Goal: Obtain resource: Download file/media

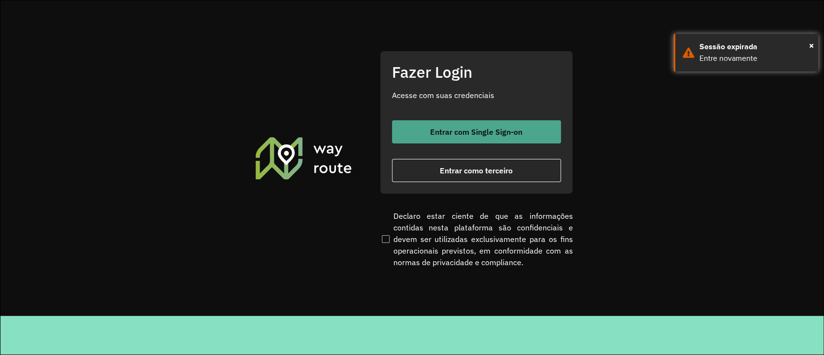
click at [498, 129] on span "Entrar com Single Sign-on" at bounding box center [476, 132] width 92 height 8
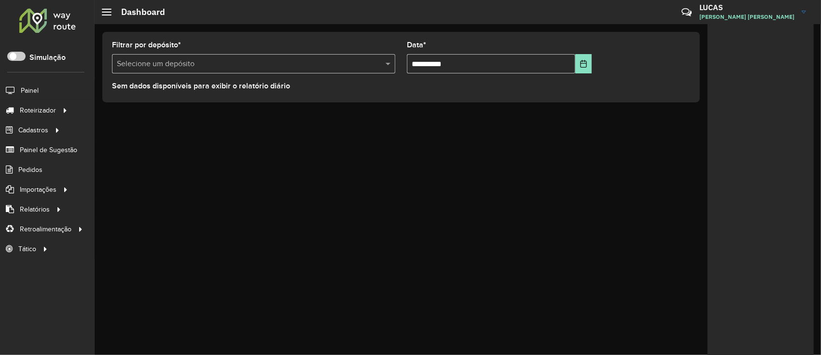
click at [218, 64] on input "text" at bounding box center [244, 64] width 254 height 12
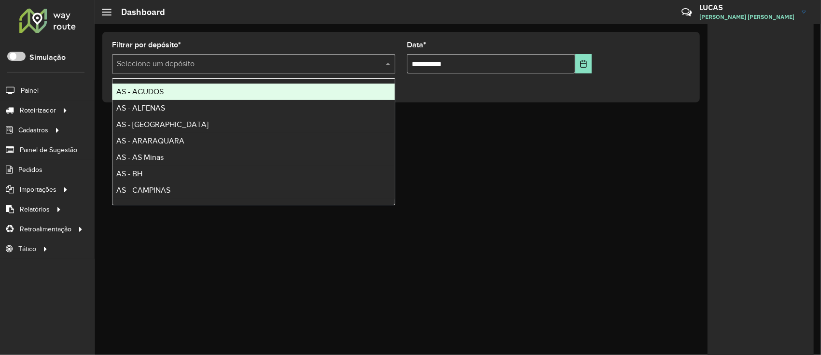
click at [227, 33] on div "**********" at bounding box center [400, 67] width 597 height 70
click at [164, 61] on input "text" at bounding box center [244, 64] width 254 height 12
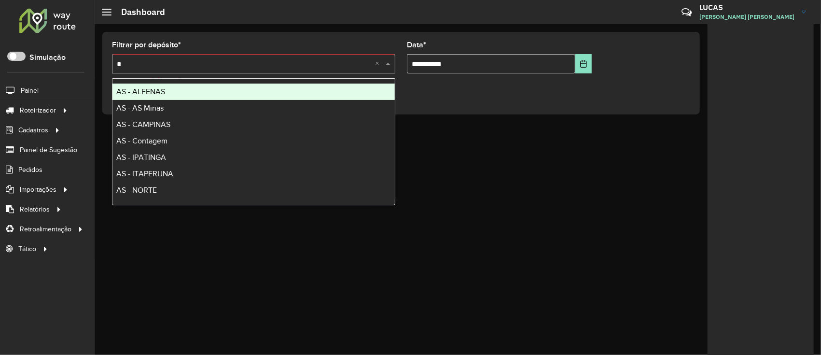
type input "**"
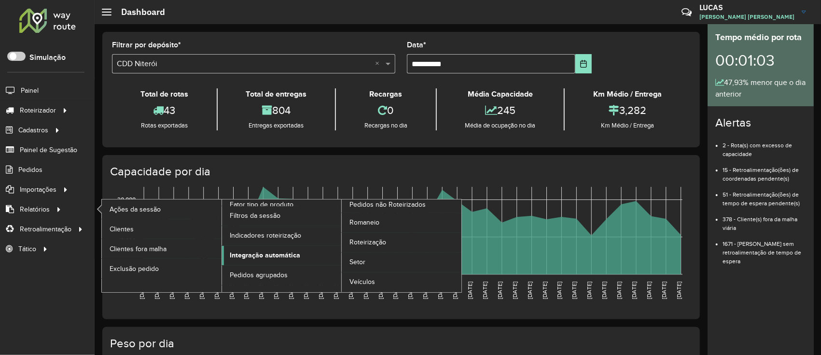
click at [245, 250] on span "Integração automática" at bounding box center [265, 255] width 70 height 10
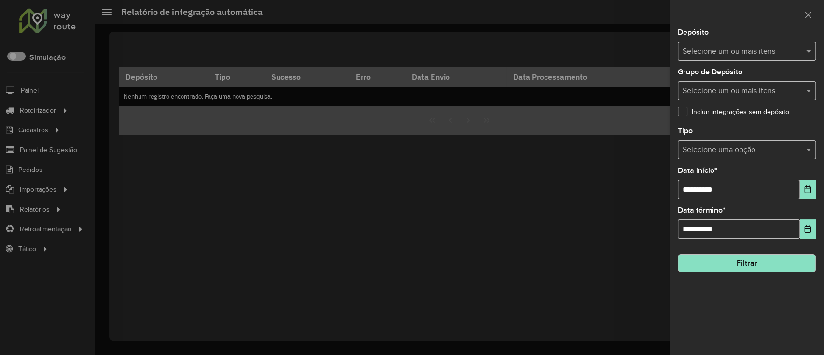
click at [707, 47] on input "text" at bounding box center [742, 52] width 124 height 12
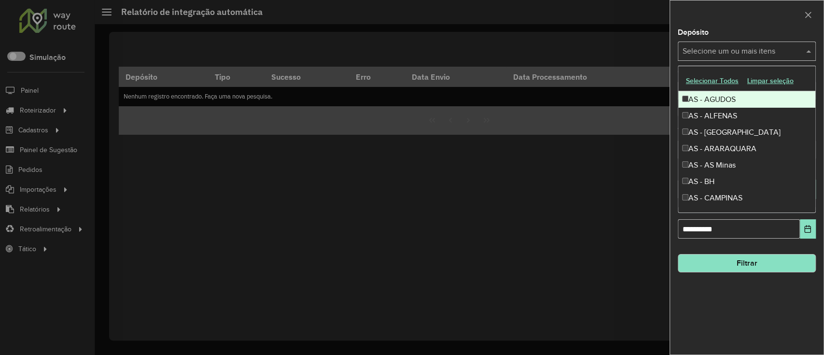
click at [703, 83] on button "Selecionar Todos" at bounding box center [711, 80] width 61 height 15
click at [730, 14] on div at bounding box center [746, 14] width 153 height 28
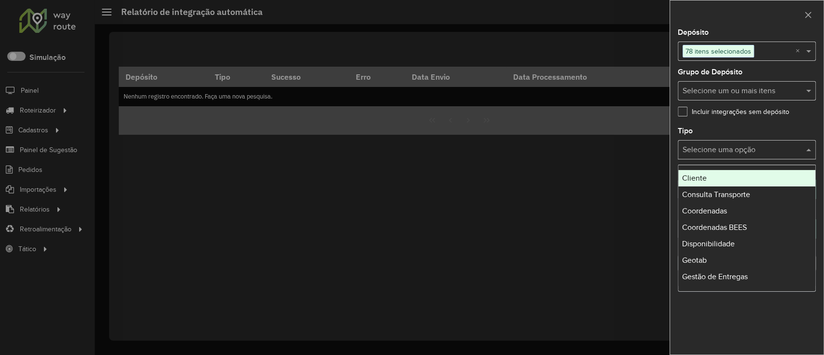
click at [743, 151] on input "text" at bounding box center [736, 150] width 109 height 12
click at [742, 17] on div at bounding box center [746, 14] width 153 height 28
click at [728, 149] on input "text" at bounding box center [736, 150] width 109 height 12
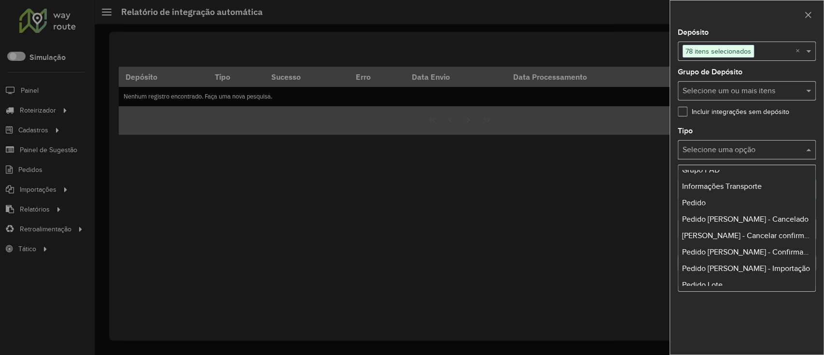
scroll to position [128, 0]
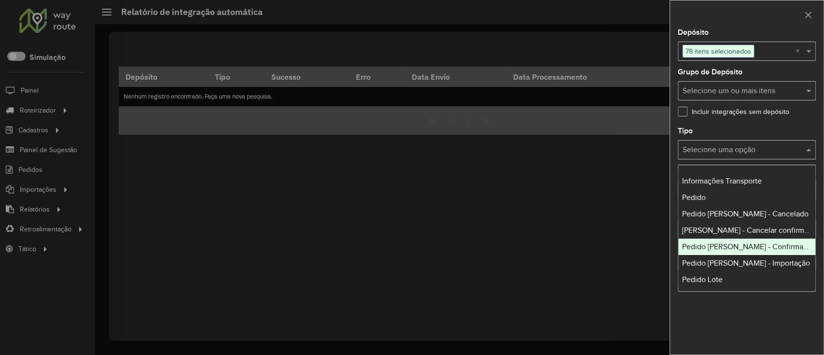
click at [730, 246] on span "Pedido [PERSON_NAME] - Confirmação" at bounding box center [748, 246] width 133 height 8
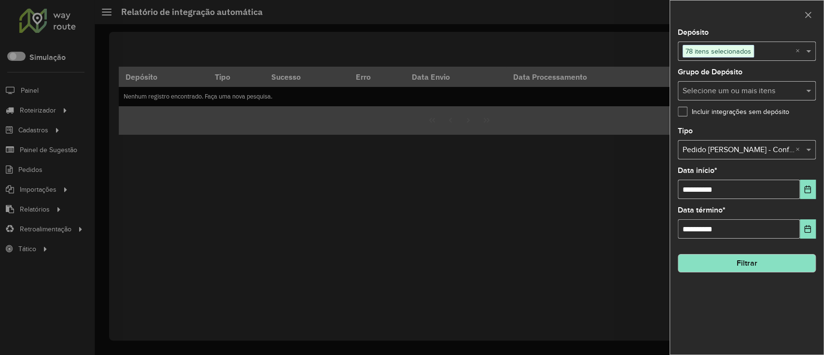
click at [749, 268] on button "Filtrar" at bounding box center [747, 263] width 138 height 18
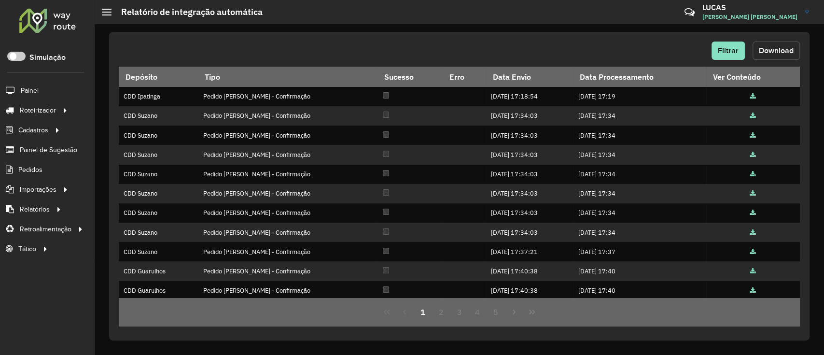
click at [774, 52] on span "Download" at bounding box center [776, 50] width 35 height 8
click at [733, 43] on button "Filtrar" at bounding box center [727, 51] width 33 height 18
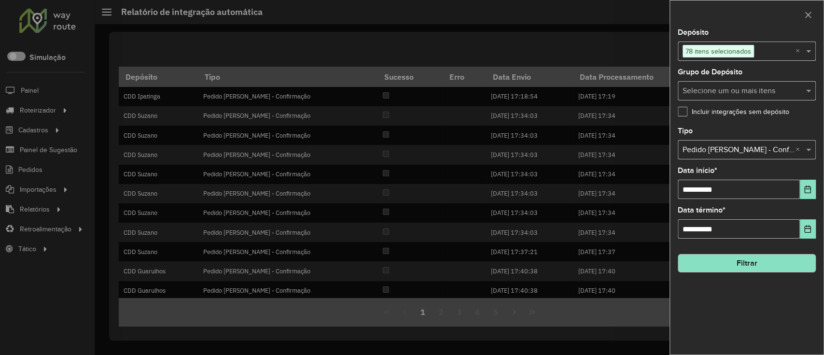
click at [733, 148] on input "text" at bounding box center [736, 150] width 109 height 12
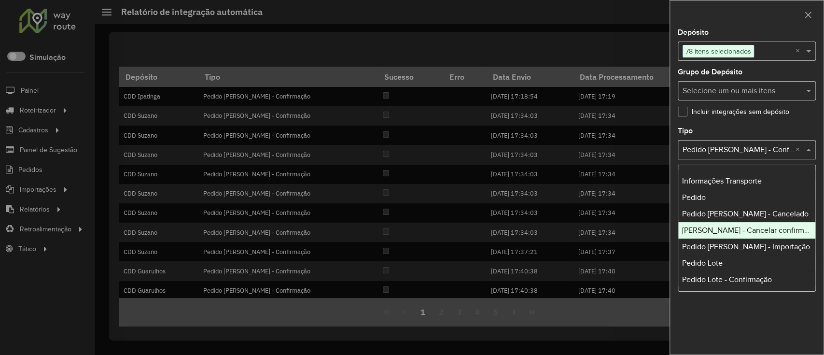
scroll to position [193, 0]
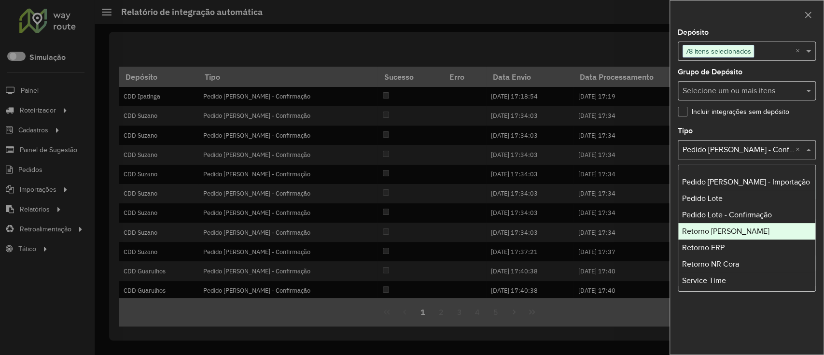
click at [717, 234] on span "Retorno [PERSON_NAME]" at bounding box center [725, 231] width 87 height 8
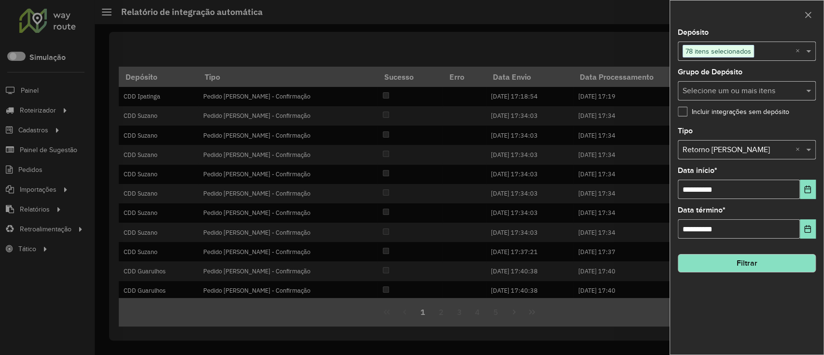
click at [736, 260] on button "Filtrar" at bounding box center [747, 263] width 138 height 18
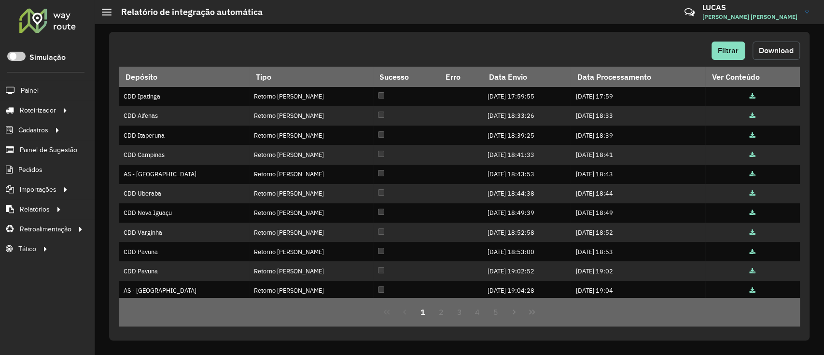
click at [770, 52] on span "Download" at bounding box center [776, 50] width 35 height 8
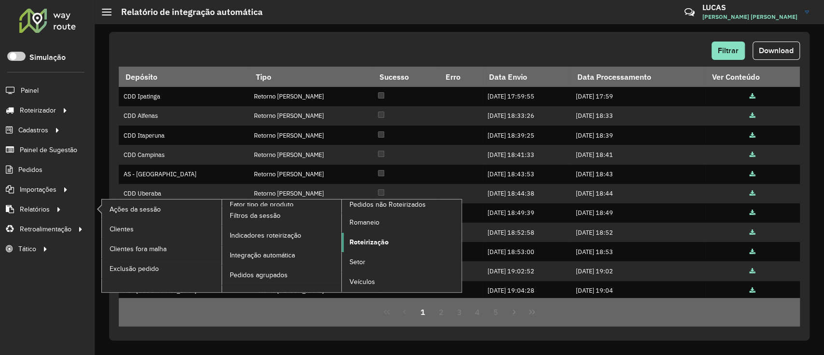
click at [364, 241] on span "Roteirização" at bounding box center [368, 242] width 39 height 10
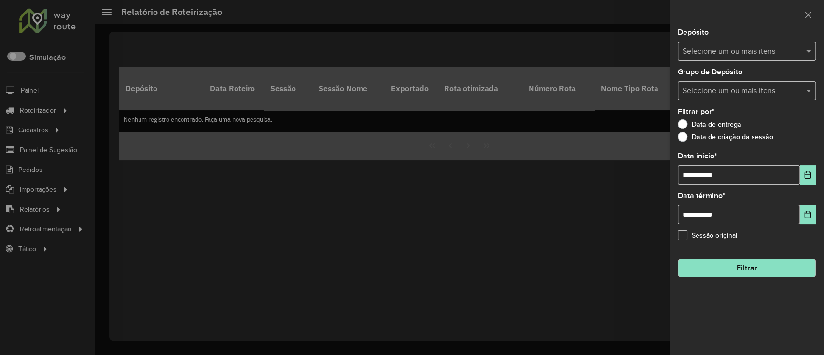
click at [701, 51] on input "text" at bounding box center [742, 52] width 124 height 12
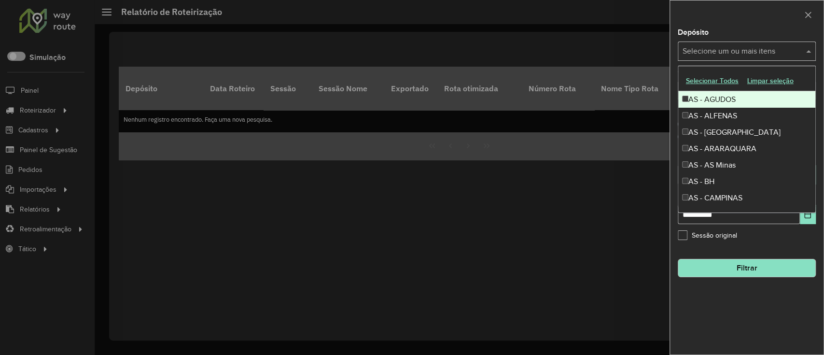
click at [705, 79] on button "Selecionar Todos" at bounding box center [711, 80] width 61 height 15
click at [721, 9] on div at bounding box center [746, 14] width 153 height 28
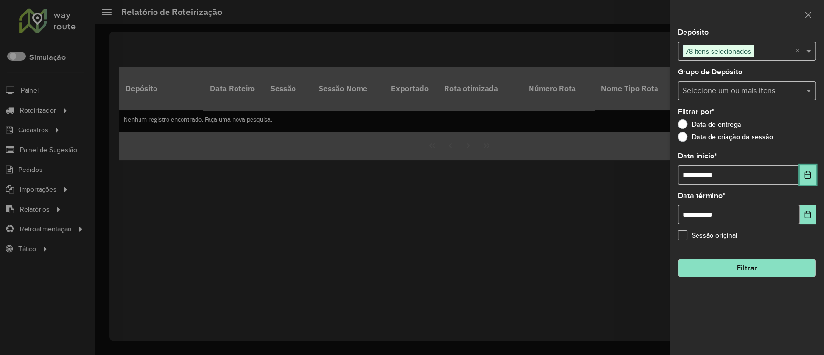
click at [805, 176] on icon "Choose Date" at bounding box center [808, 175] width 8 height 8
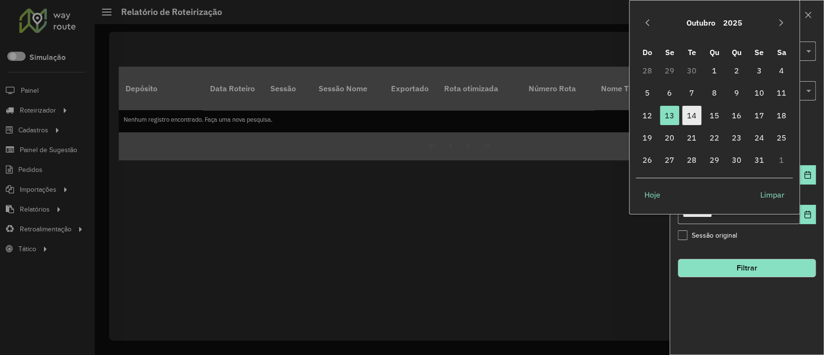
click at [694, 113] on span "14" at bounding box center [691, 115] width 19 height 19
type input "**********"
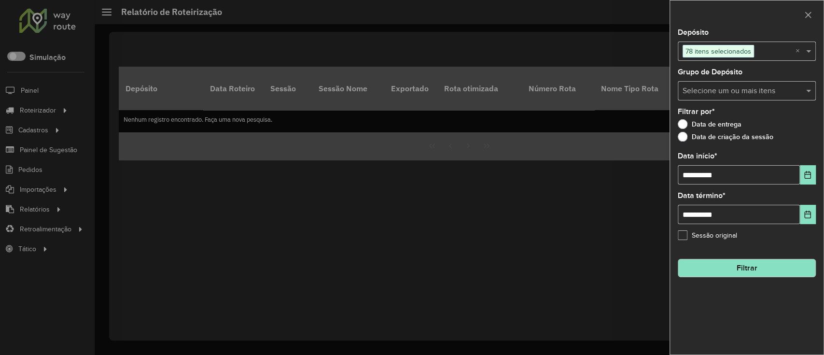
click at [724, 269] on button "Filtrar" at bounding box center [747, 268] width 138 height 18
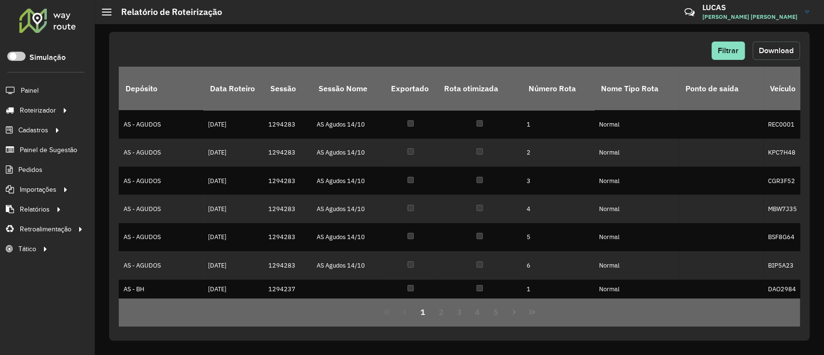
click at [762, 54] on span "Download" at bounding box center [776, 50] width 35 height 8
